Goal: Task Accomplishment & Management: Use online tool/utility

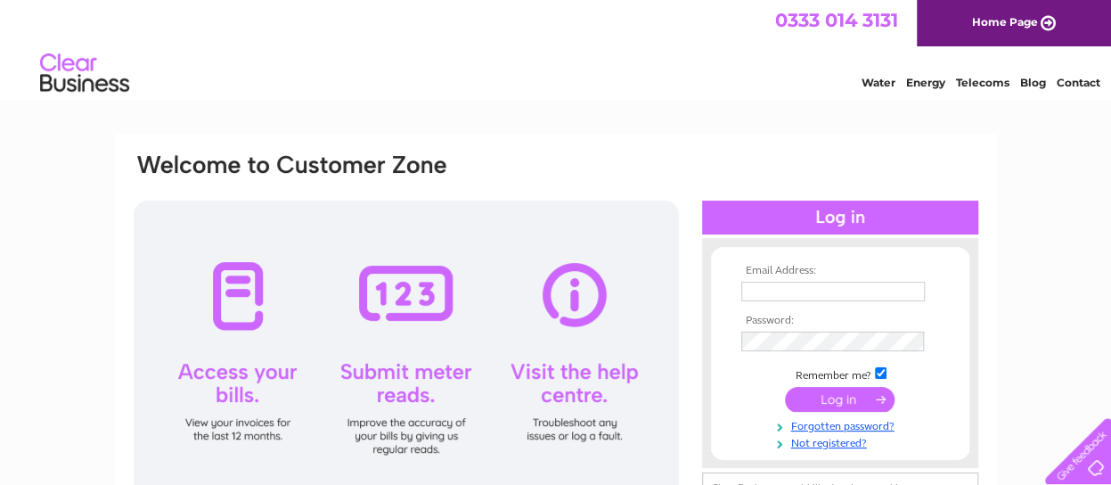
type input "skye"
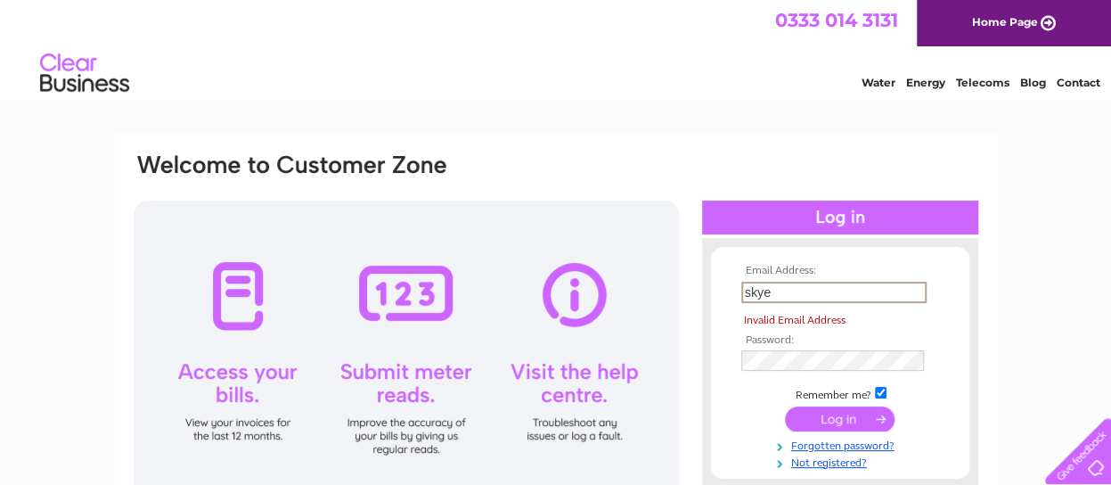
drag, startPoint x: 796, startPoint y: 295, endPoint x: 721, endPoint y: 306, distance: 76.5
click at [721, 306] on form "Email Address: skye Invalid Email Address Password:" at bounding box center [840, 367] width 258 height 204
type input "[EMAIL_ADDRESS][DOMAIN_NAME]"
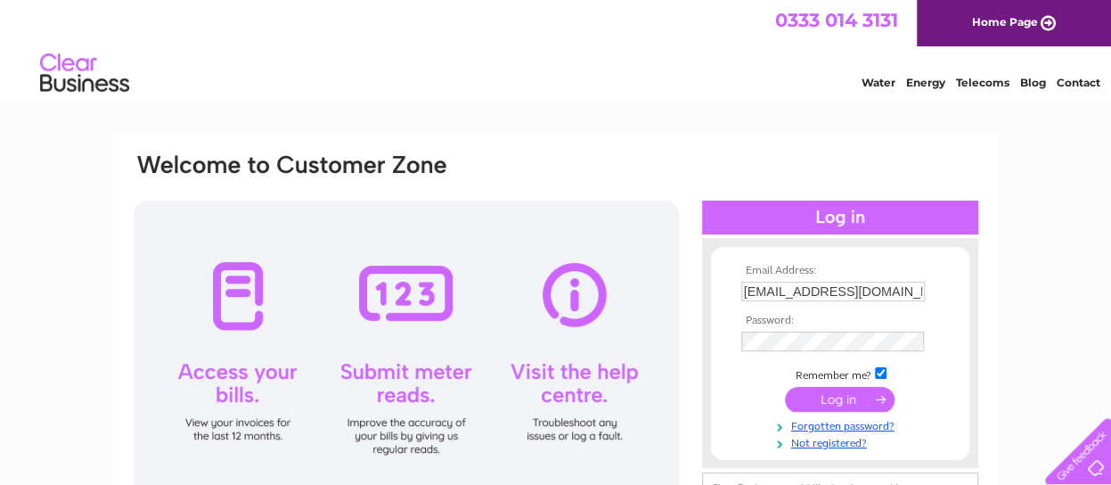
click at [841, 404] on input "submit" at bounding box center [840, 399] width 110 height 25
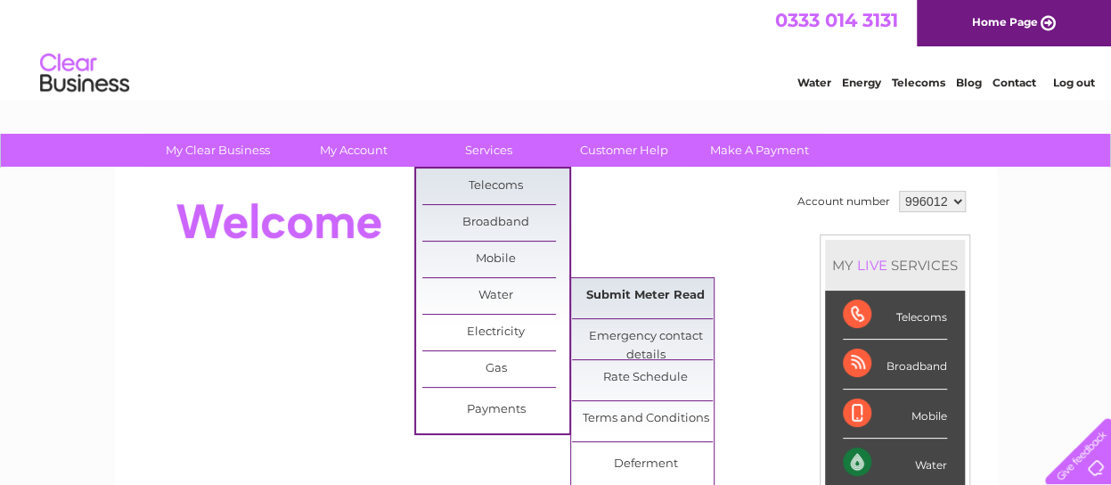
click at [624, 291] on link "Submit Meter Read" at bounding box center [645, 296] width 147 height 36
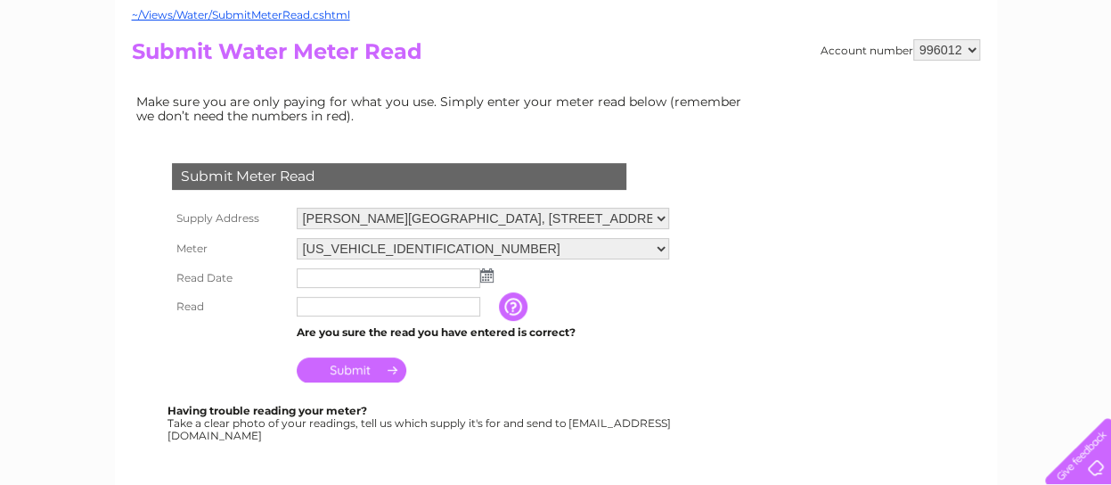
scroll to position [178, 0]
click at [355, 278] on input "text" at bounding box center [388, 277] width 183 height 20
click at [488, 275] on img at bounding box center [488, 275] width 13 height 14
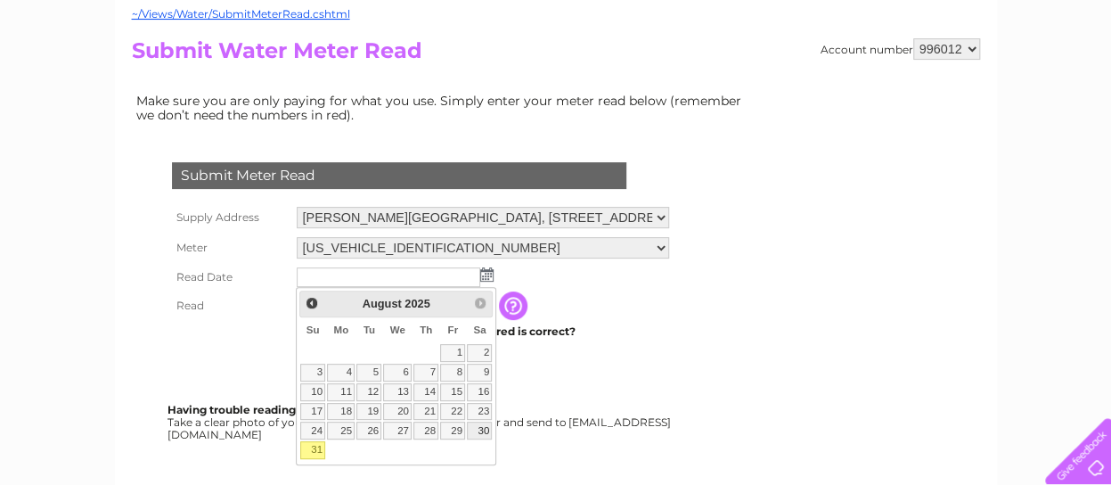
click at [487, 427] on link "30" at bounding box center [479, 430] width 25 height 18
type input "2025/08/30"
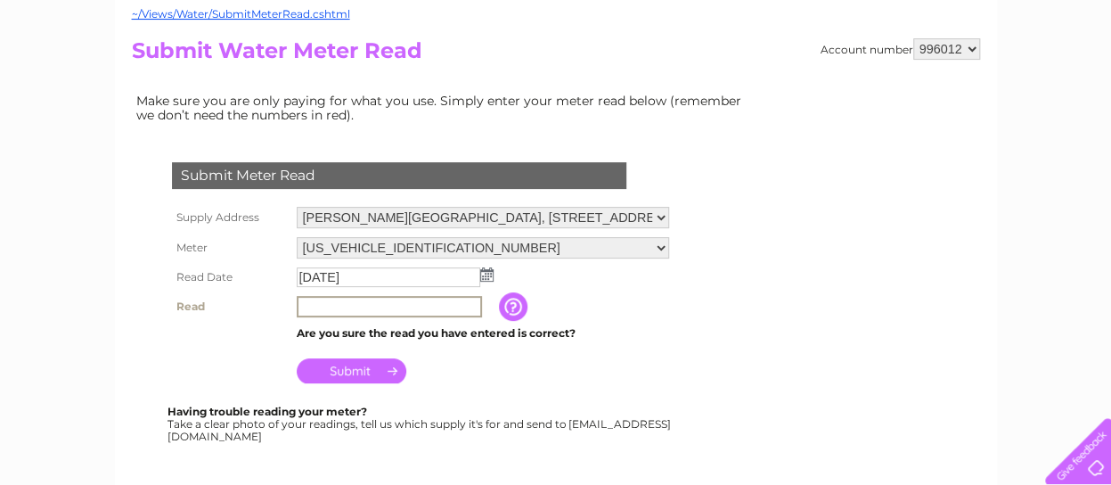
click at [376, 305] on input "text" at bounding box center [389, 306] width 185 height 21
type input "14332"
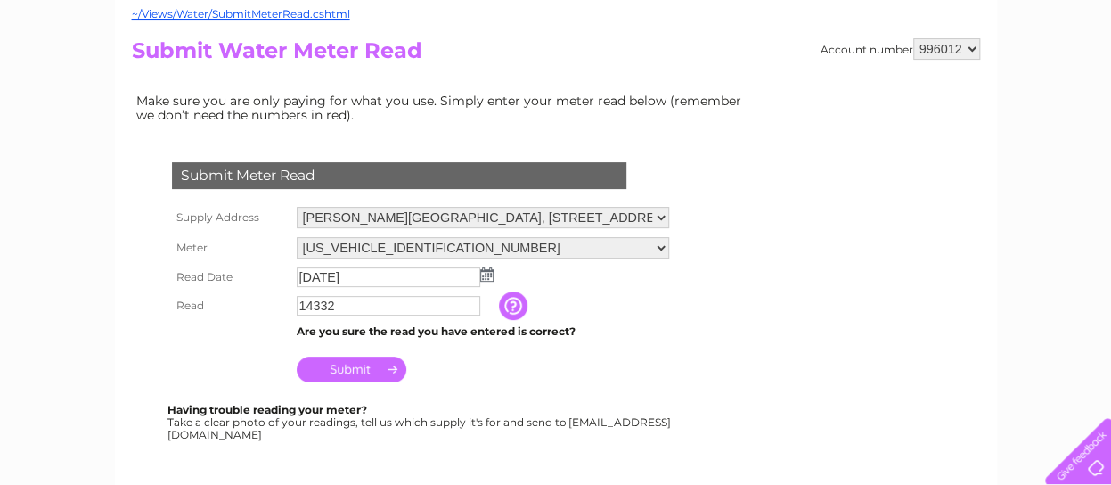
click at [344, 369] on input "Submit" at bounding box center [352, 368] width 110 height 25
